Goal: Information Seeking & Learning: Learn about a topic

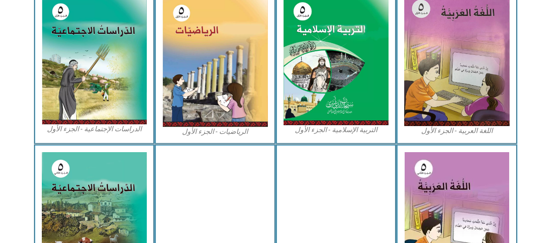
scroll to position [292, 0]
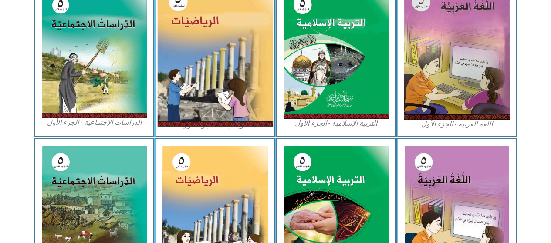
click at [228, 95] on img at bounding box center [215, 54] width 116 height 145
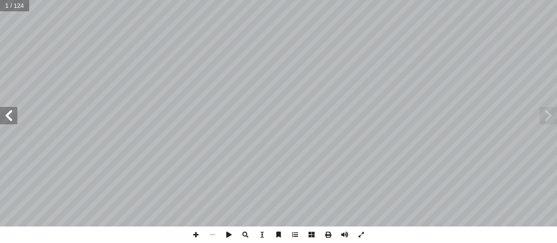
click at [7, 119] on span at bounding box center [8, 115] width 17 height 17
click at [10, 119] on span at bounding box center [8, 115] width 17 height 17
click at [12, 116] on span at bounding box center [8, 115] width 17 height 17
click at [9, 118] on span at bounding box center [8, 115] width 17 height 17
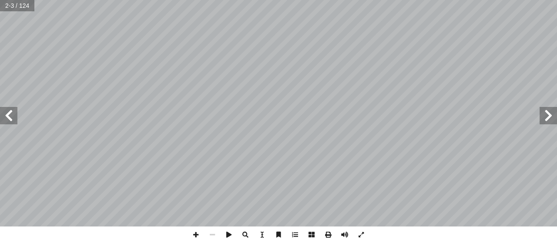
click at [7, 119] on span at bounding box center [8, 115] width 17 height 17
click at [10, 117] on span at bounding box center [8, 115] width 17 height 17
click at [10, 113] on span at bounding box center [8, 115] width 17 height 17
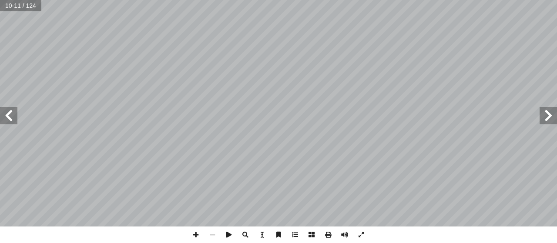
click at [11, 115] on span at bounding box center [8, 115] width 17 height 17
click at [12, 114] on span at bounding box center [8, 115] width 17 height 17
click at [12, 118] on span at bounding box center [8, 115] width 17 height 17
click at [10, 115] on span at bounding box center [8, 115] width 17 height 17
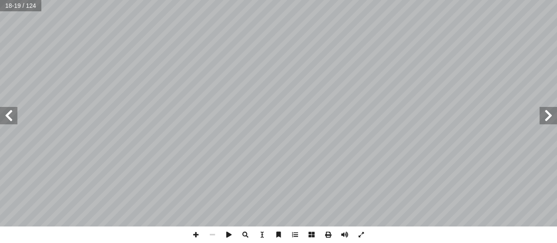
click at [10, 115] on span at bounding box center [8, 115] width 17 height 17
click at [7, 119] on span at bounding box center [8, 115] width 17 height 17
click at [5, 118] on span at bounding box center [8, 115] width 17 height 17
click at [11, 117] on span at bounding box center [8, 115] width 17 height 17
click at [15, 124] on span at bounding box center [8, 115] width 17 height 17
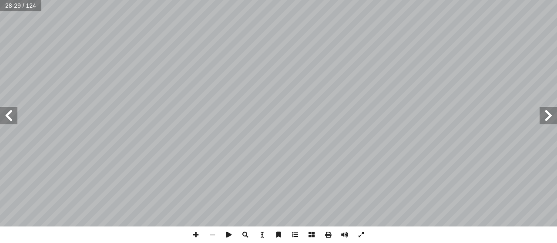
click at [545, 115] on span at bounding box center [548, 115] width 17 height 17
click at [547, 118] on span at bounding box center [548, 115] width 17 height 17
click at [550, 117] on span at bounding box center [548, 115] width 17 height 17
click at [12, 111] on span at bounding box center [8, 115] width 17 height 17
click at [10, 117] on span at bounding box center [8, 115] width 17 height 17
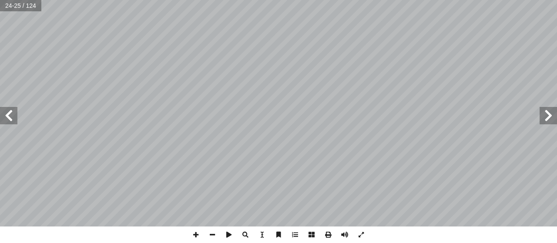
click at [9, 115] on span at bounding box center [8, 115] width 17 height 17
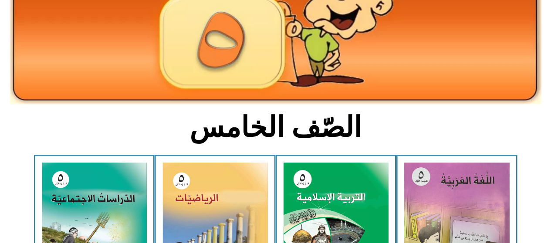
scroll to position [125, 0]
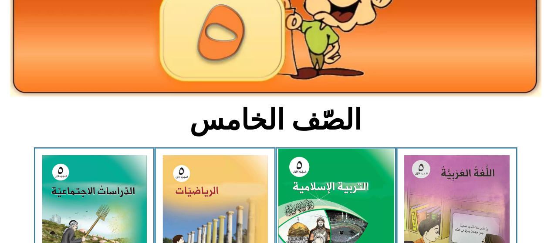
click at [349, 219] on img at bounding box center [336, 221] width 116 height 144
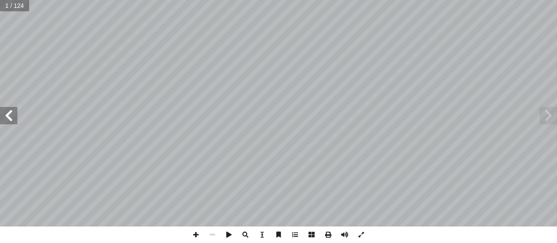
click at [9, 113] on span at bounding box center [8, 115] width 17 height 17
click at [10, 114] on span at bounding box center [8, 115] width 17 height 17
click at [15, 114] on span at bounding box center [8, 115] width 17 height 17
click at [14, 114] on span at bounding box center [8, 115] width 17 height 17
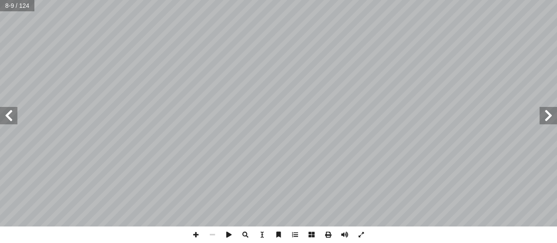
click at [550, 115] on span at bounding box center [548, 115] width 17 height 17
click at [16, 116] on span at bounding box center [8, 115] width 17 height 17
click at [4, 117] on span at bounding box center [8, 115] width 17 height 17
click at [6, 117] on span at bounding box center [8, 115] width 17 height 17
click at [6, 119] on span at bounding box center [8, 115] width 17 height 17
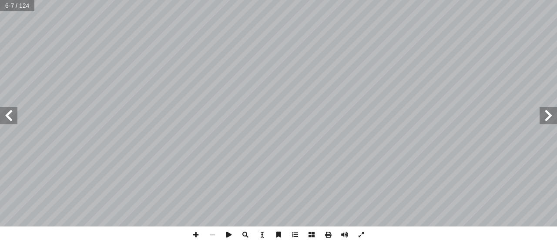
click at [6, 119] on span at bounding box center [8, 115] width 17 height 17
click at [7, 107] on span at bounding box center [8, 115] width 17 height 17
click at [9, 114] on span at bounding box center [8, 115] width 17 height 17
click at [550, 117] on span at bounding box center [548, 115] width 17 height 17
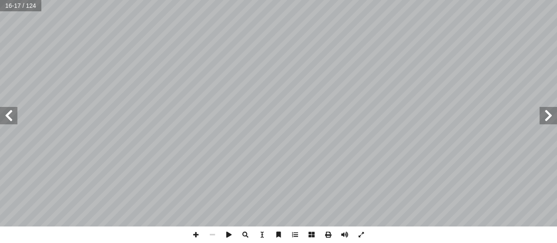
click at [10, 113] on span at bounding box center [8, 115] width 17 height 17
click at [10, 114] on span at bounding box center [8, 115] width 17 height 17
click at [10, 115] on span at bounding box center [8, 115] width 17 height 17
click at [9, 115] on span at bounding box center [8, 115] width 17 height 17
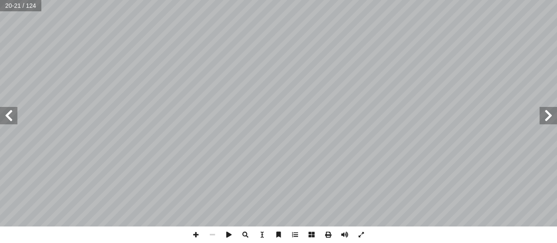
click at [8, 118] on span at bounding box center [8, 115] width 17 height 17
click at [7, 118] on span at bounding box center [8, 115] width 17 height 17
click at [7, 116] on span at bounding box center [8, 115] width 17 height 17
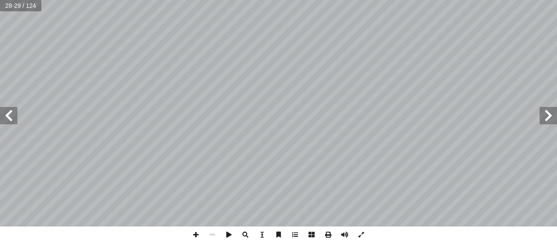
click at [3, 119] on span at bounding box center [8, 115] width 17 height 17
click at [8, 121] on span at bounding box center [8, 115] width 17 height 17
click at [9, 119] on span at bounding box center [8, 115] width 17 height 17
click at [10, 116] on span at bounding box center [8, 115] width 17 height 17
click at [3, 123] on span at bounding box center [8, 115] width 17 height 17
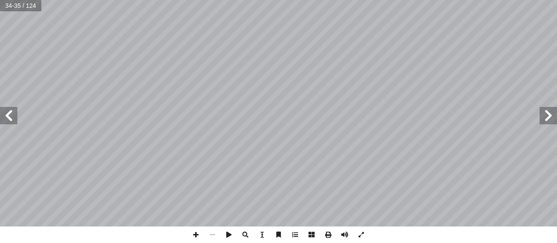
click at [6, 119] on span at bounding box center [8, 115] width 17 height 17
click at [11, 117] on span at bounding box center [8, 115] width 17 height 17
click at [546, 117] on span at bounding box center [548, 115] width 17 height 17
click at [545, 114] on span at bounding box center [548, 115] width 17 height 17
click at [11, 117] on span at bounding box center [8, 115] width 17 height 17
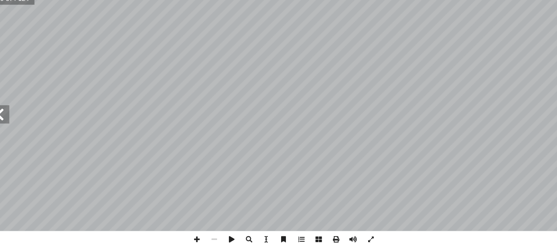
click at [13, 115] on span at bounding box center [8, 115] width 17 height 17
